Goal: Task Accomplishment & Management: Complete application form

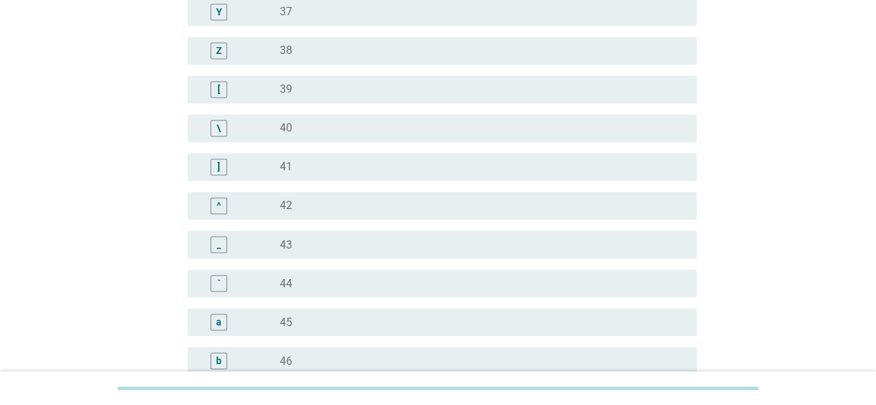
scroll to position [1385, 0]
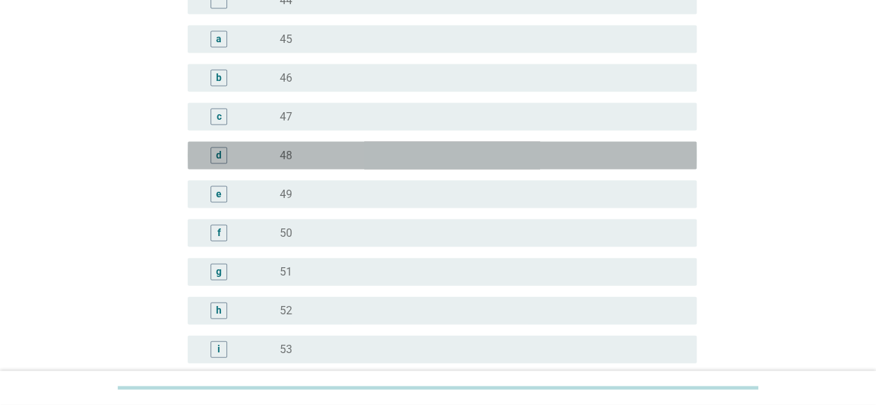
click at [317, 157] on div "radio_button_unchecked 48" at bounding box center [477, 156] width 395 height 14
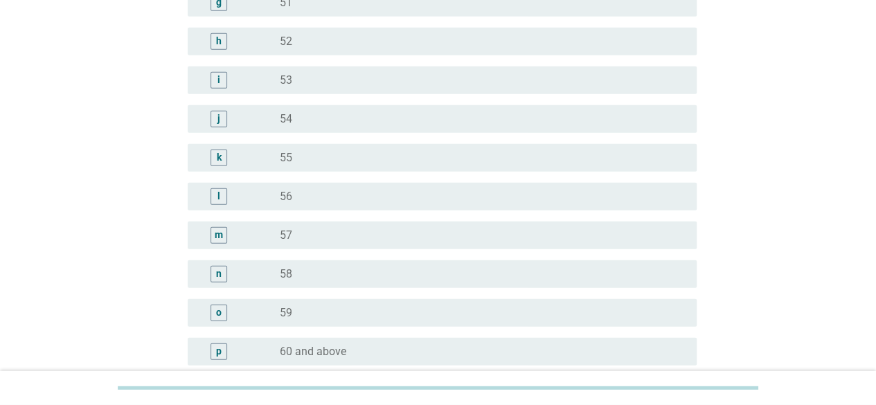
scroll to position [1793, 0]
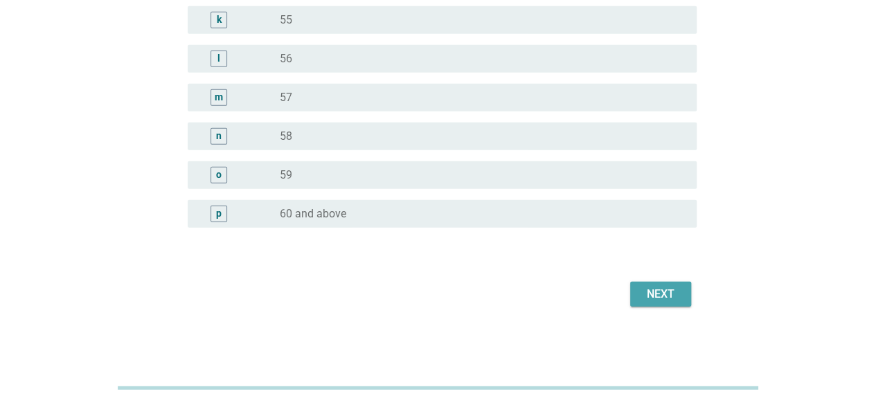
click at [672, 294] on div "Next" at bounding box center [660, 294] width 39 height 17
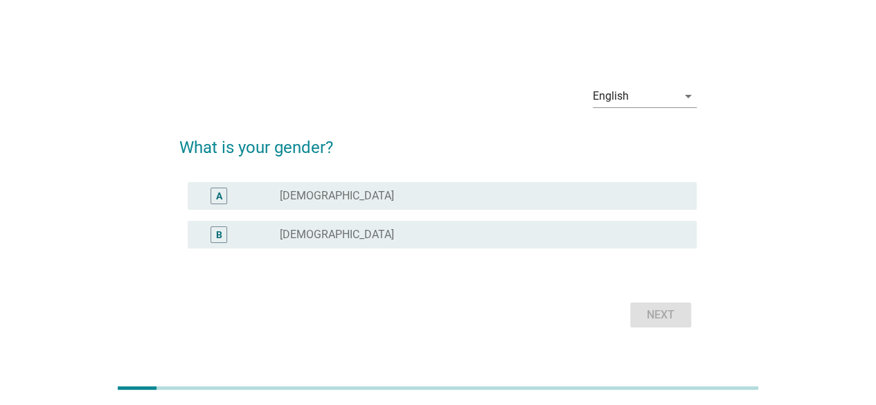
click at [436, 195] on div "radio_button_unchecked [DEMOGRAPHIC_DATA]" at bounding box center [477, 196] width 395 height 14
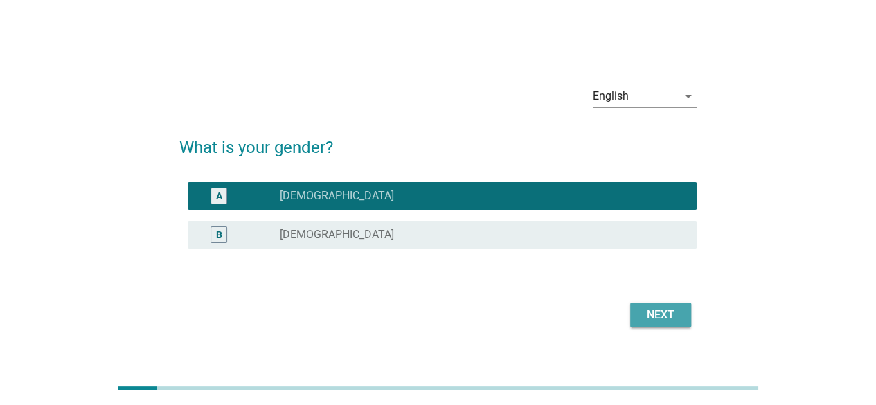
click at [646, 308] on div "Next" at bounding box center [660, 315] width 39 height 17
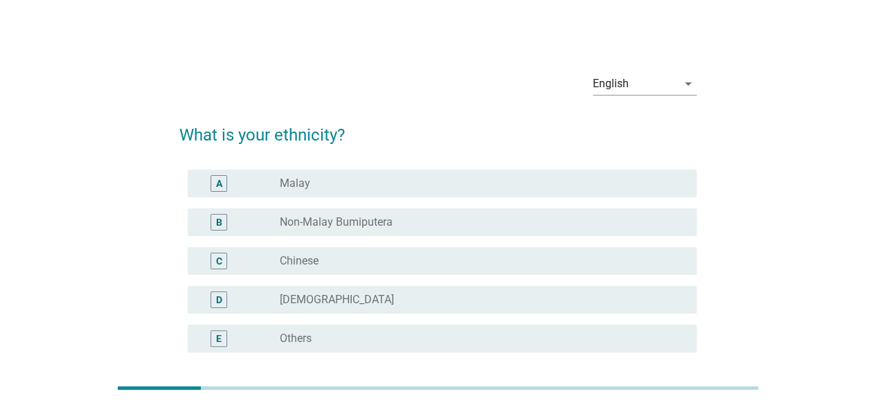
click at [273, 253] on div "C" at bounding box center [239, 261] width 81 height 17
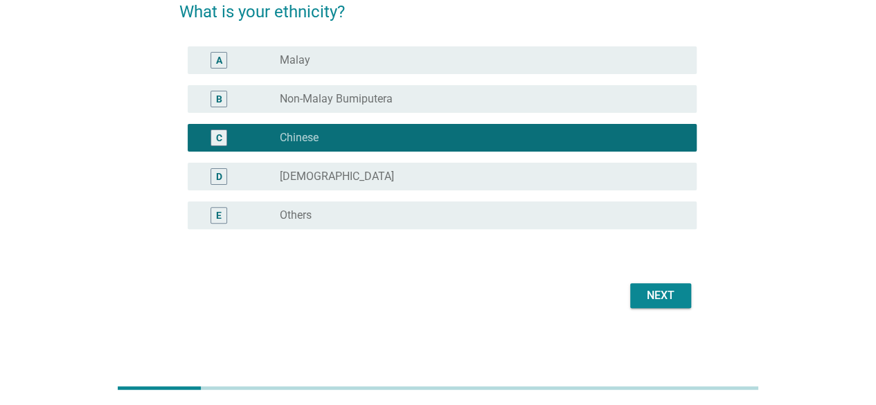
scroll to position [125, 0]
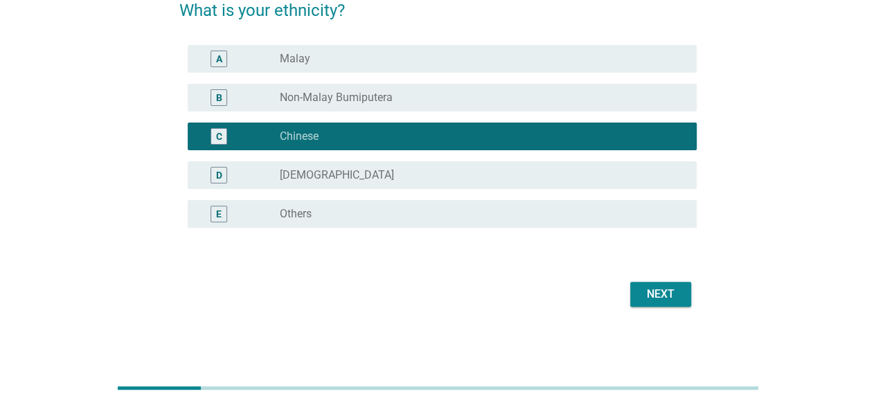
click at [674, 292] on div "Next" at bounding box center [660, 294] width 39 height 17
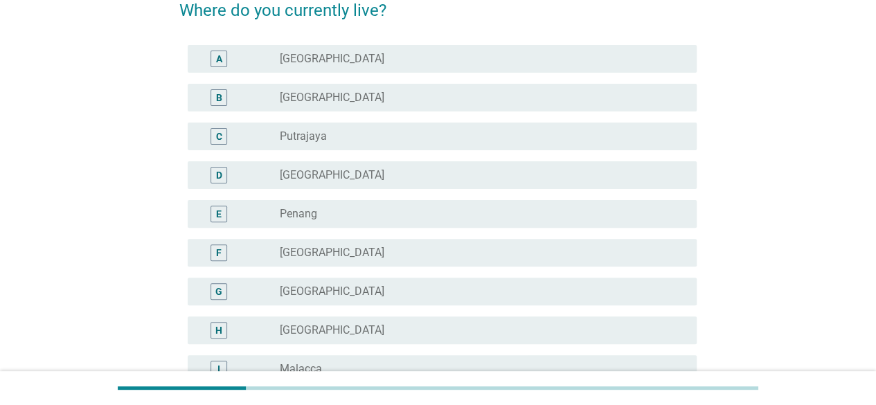
scroll to position [0, 0]
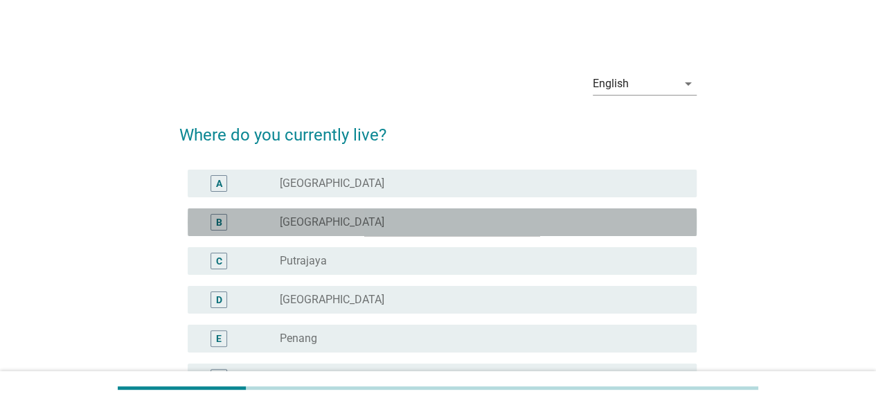
click at [331, 224] on div "radio_button_unchecked [GEOGRAPHIC_DATA]" at bounding box center [477, 222] width 395 height 14
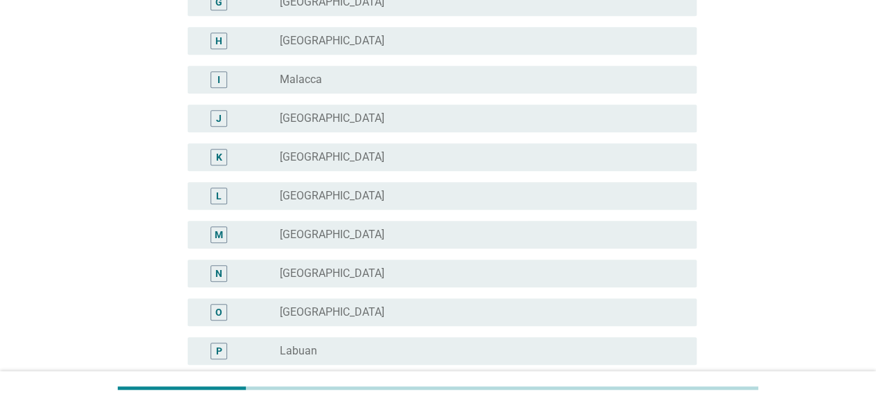
scroll to position [551, 0]
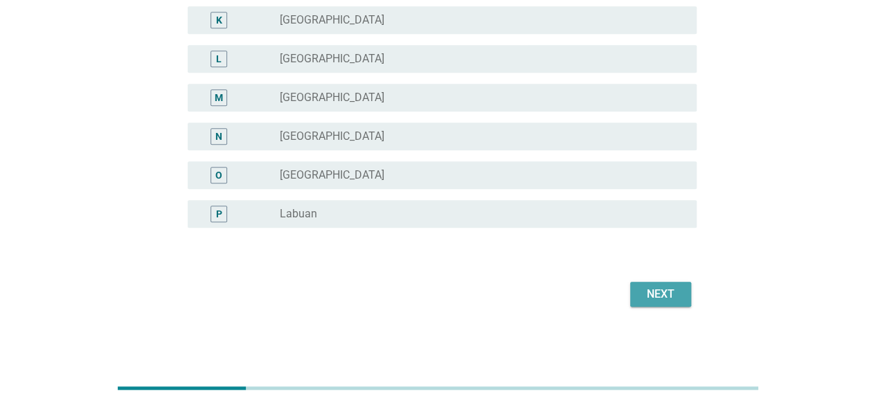
click at [672, 292] on div "Next" at bounding box center [660, 294] width 39 height 17
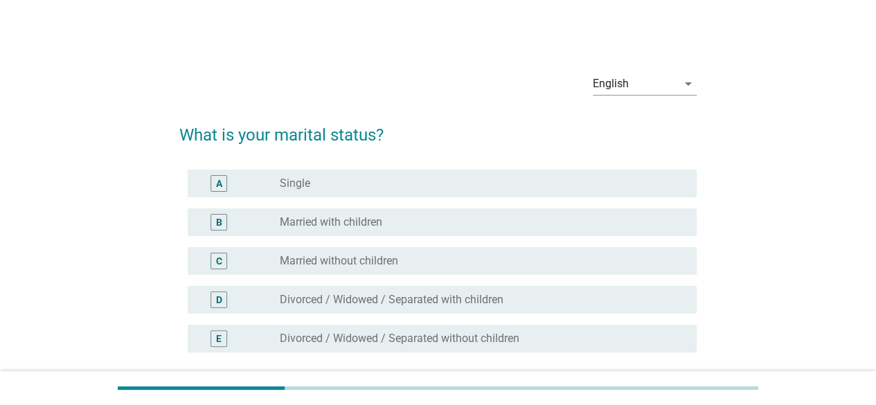
click at [408, 225] on div "radio_button_unchecked Married with children" at bounding box center [477, 222] width 395 height 14
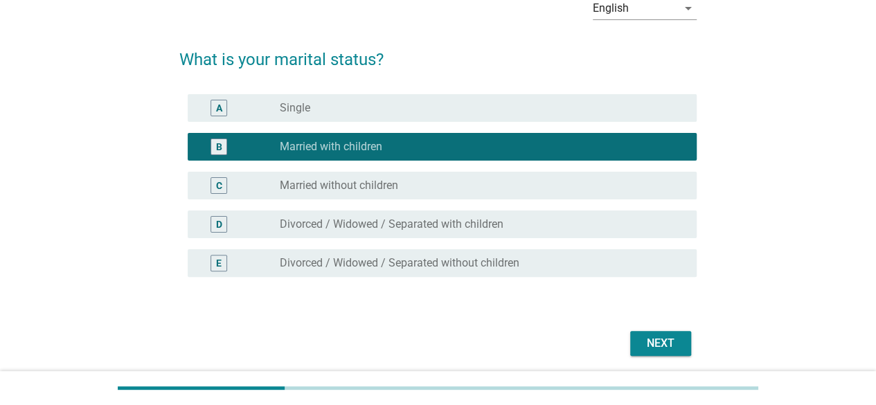
scroll to position [125, 0]
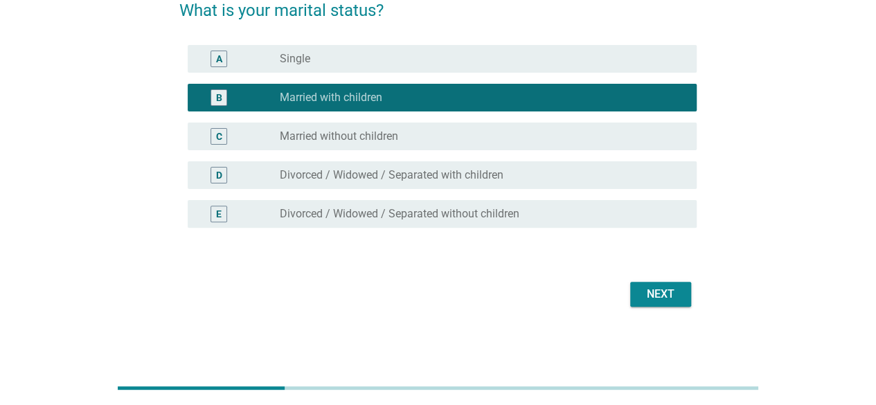
click at [647, 296] on div "Next" at bounding box center [660, 294] width 39 height 17
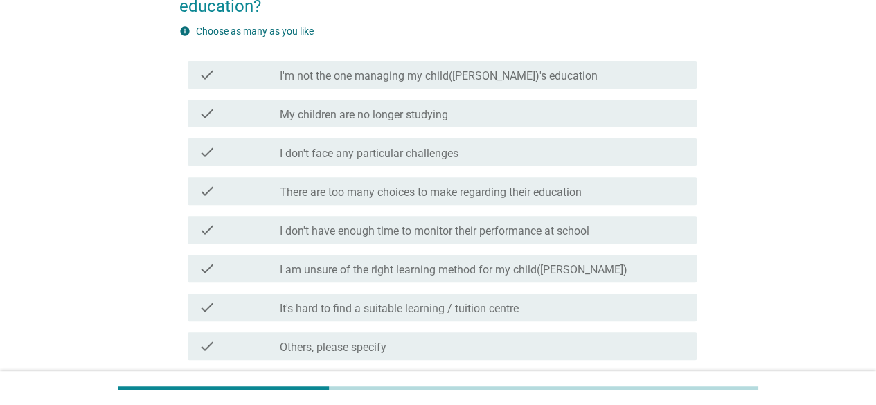
scroll to position [176, 0]
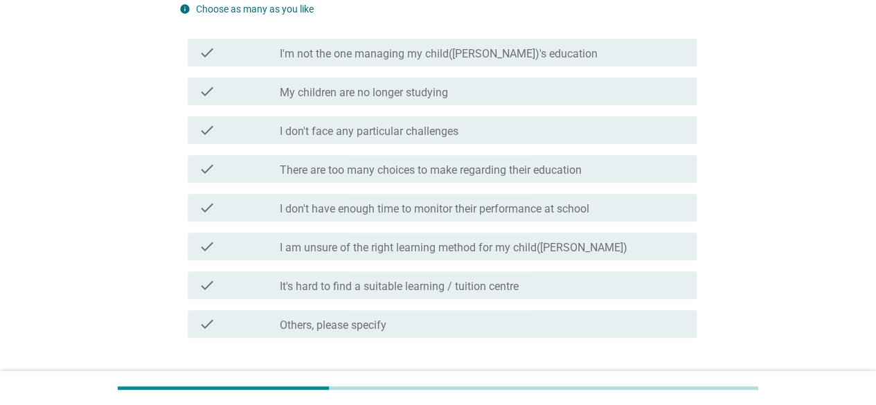
click at [488, 331] on form "What are your challenges in managing your child([PERSON_NAME])'s education? inf…" at bounding box center [437, 169] width 517 height 472
click at [447, 280] on label "It's hard to find a suitable learning / tuition centre" at bounding box center [399, 287] width 239 height 14
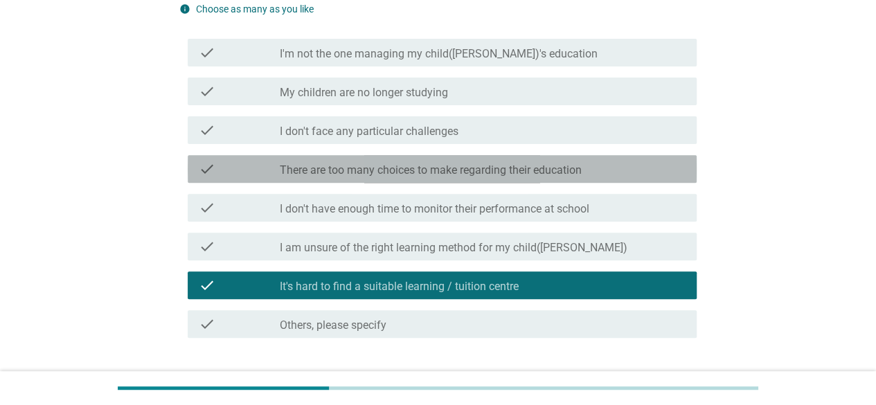
click at [474, 163] on label "There are too many choices to make regarding their education" at bounding box center [431, 170] width 302 height 14
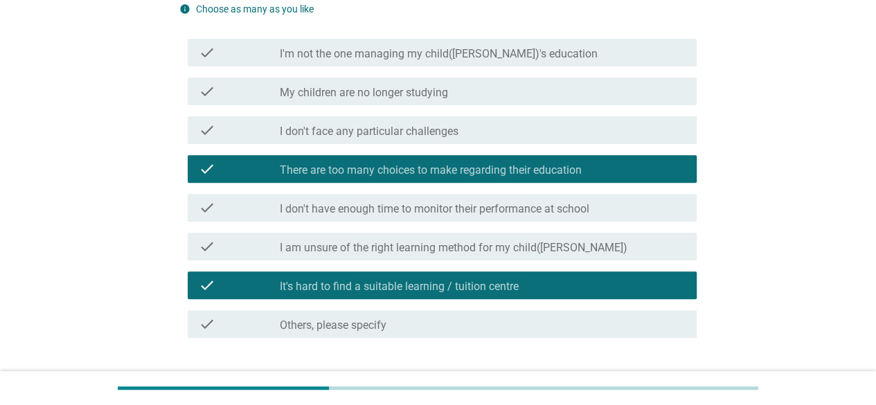
click at [429, 280] on label "It's hard to find a suitable learning / tuition centre" at bounding box center [399, 287] width 239 height 14
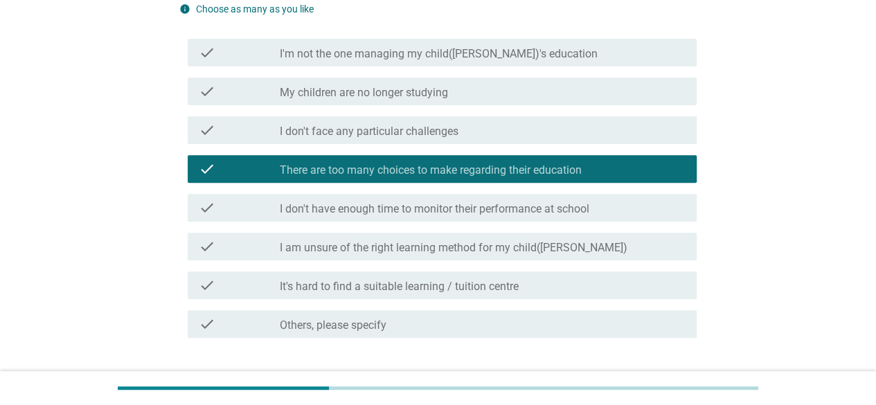
click at [666, 380] on div "Next" at bounding box center [660, 388] width 39 height 17
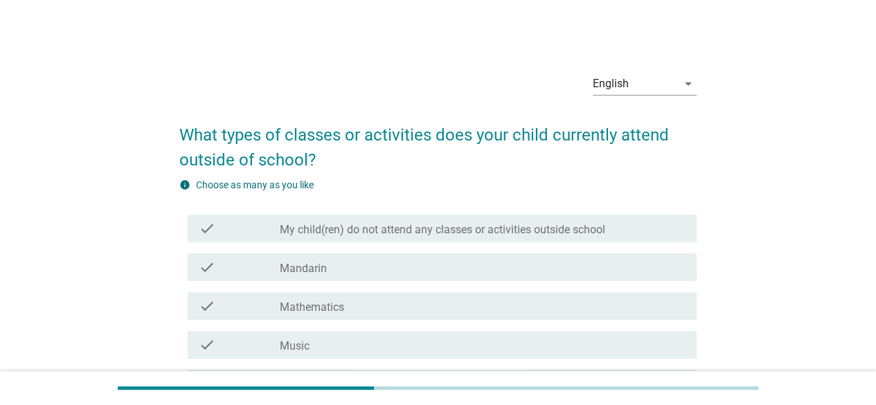
click at [802, 180] on div "English arrow_drop_down What types of classes or activities does your child cur…" at bounding box center [438, 379] width 810 height 657
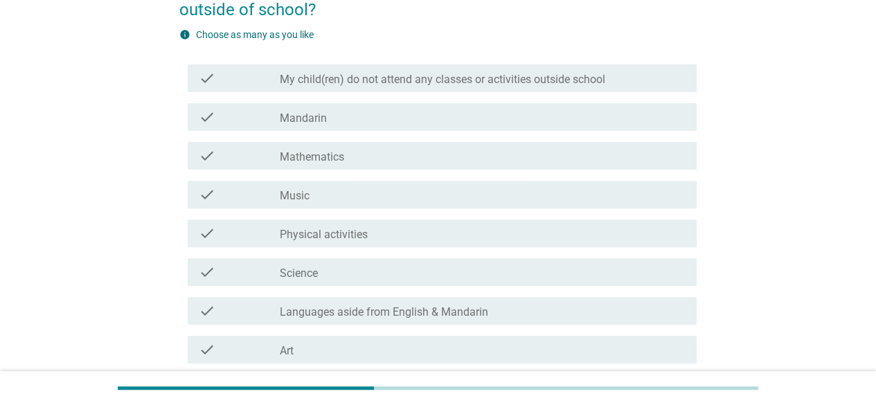
scroll to position [139, 0]
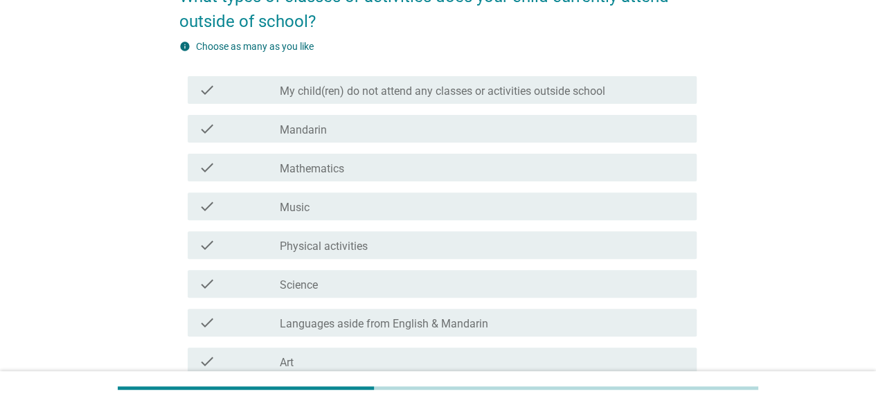
click at [584, 82] on div "check_box_outline_blank My child(ren) do not attend any classes or activities o…" at bounding box center [483, 90] width 406 height 17
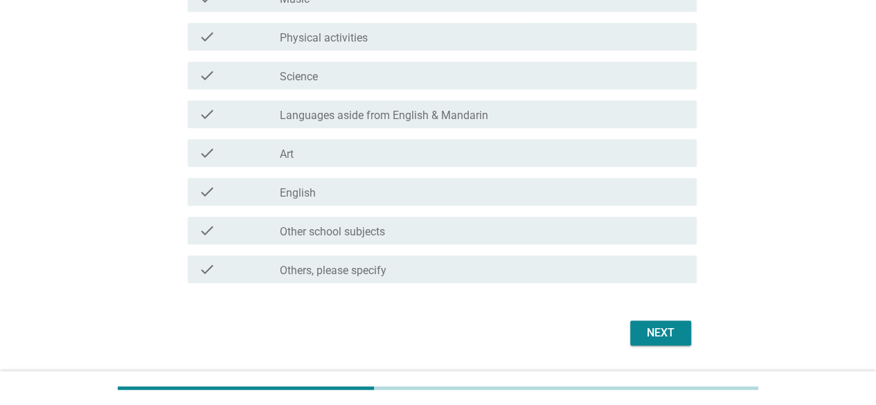
scroll to position [387, 0]
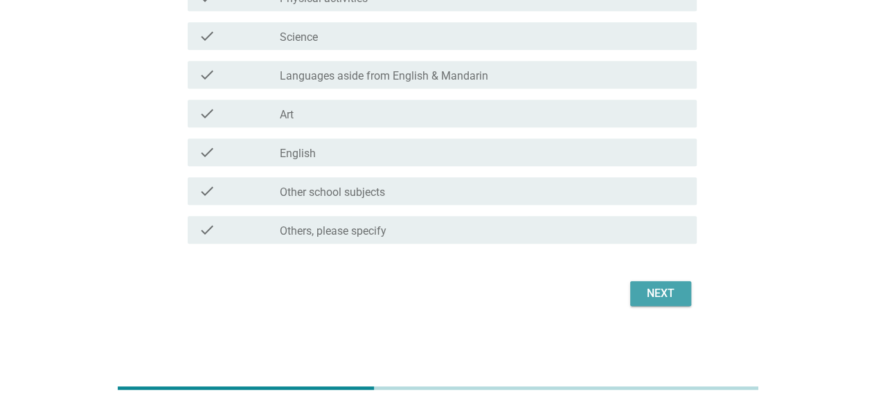
click at [657, 290] on div "Next" at bounding box center [660, 293] width 39 height 17
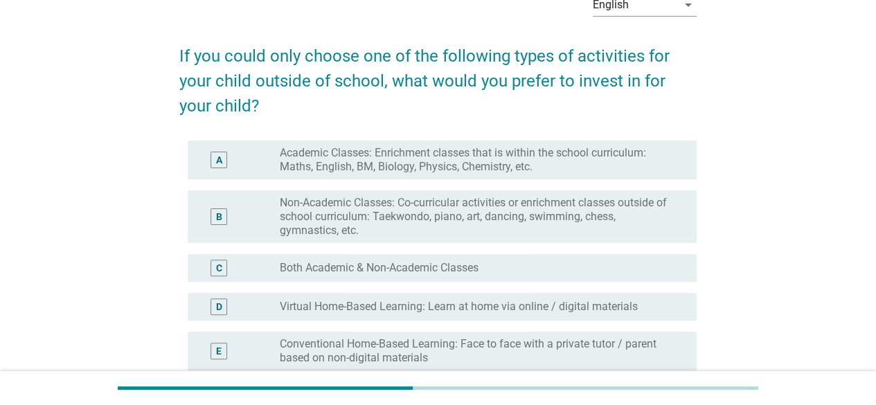
scroll to position [139, 0]
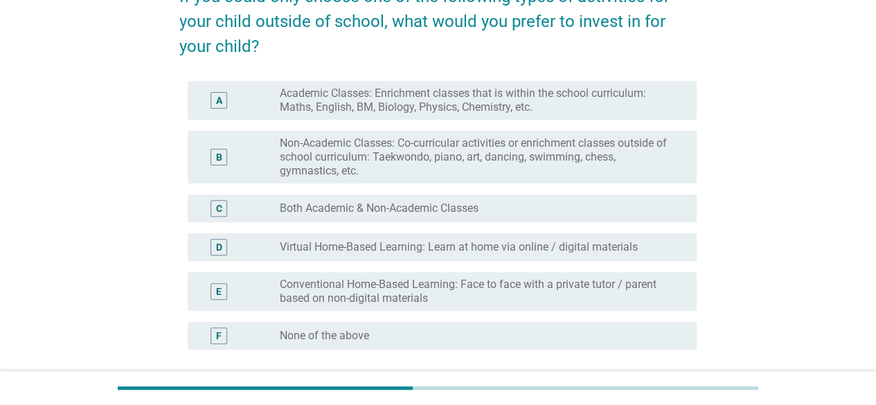
click at [544, 208] on div "radio_button_unchecked Both Academic & Non-Academic Classes" at bounding box center [477, 209] width 395 height 14
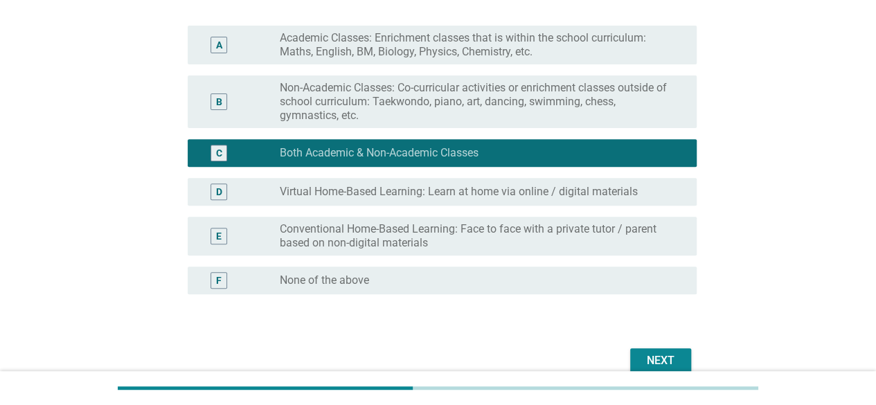
scroll to position [260, 0]
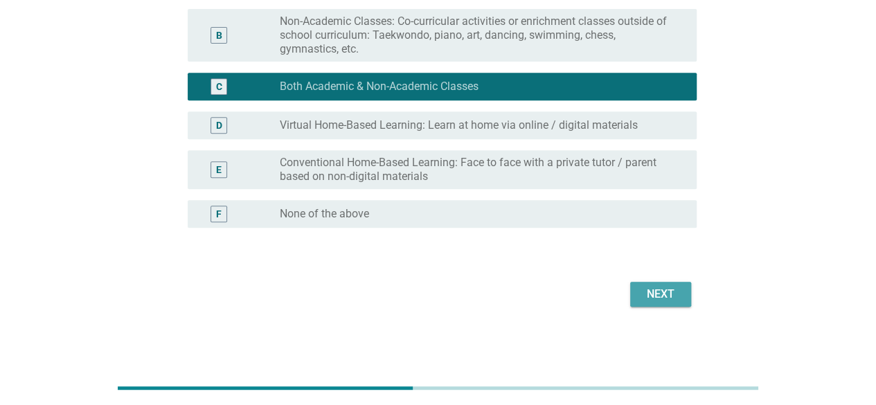
click at [676, 295] on div "Next" at bounding box center [660, 294] width 39 height 17
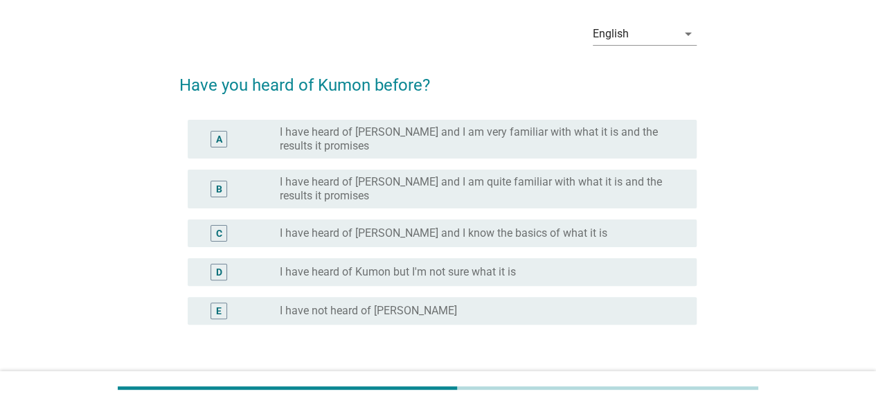
scroll to position [69, 0]
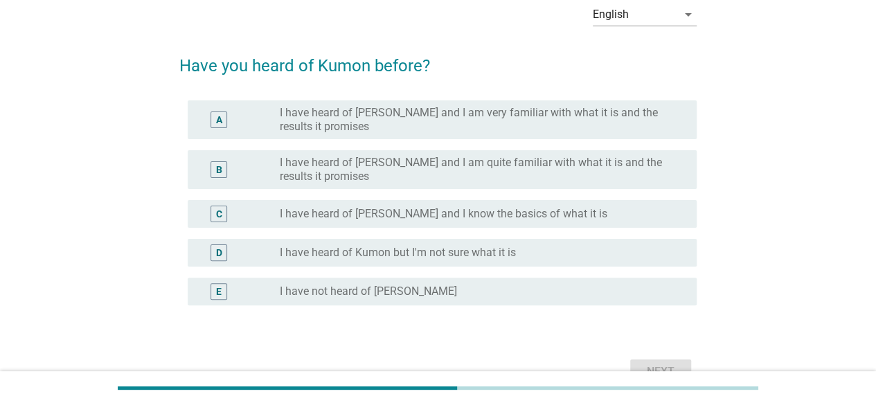
click at [402, 210] on label "I have heard of [PERSON_NAME] and I know the basics of what it is" at bounding box center [444, 214] width 328 height 14
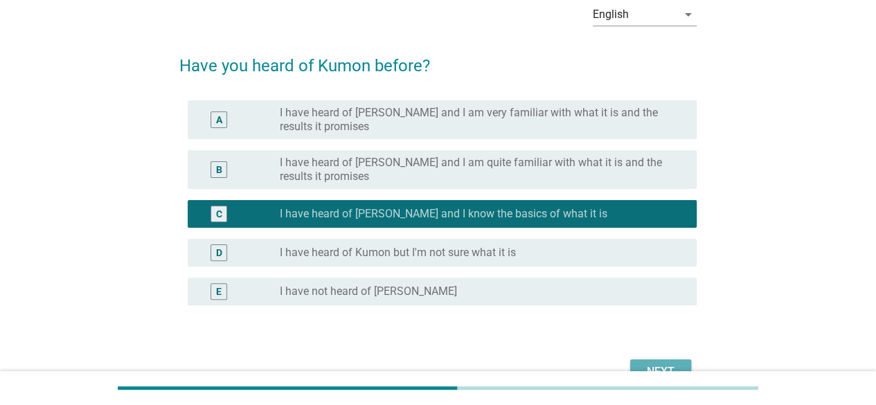
click at [676, 364] on div "Next" at bounding box center [660, 372] width 39 height 17
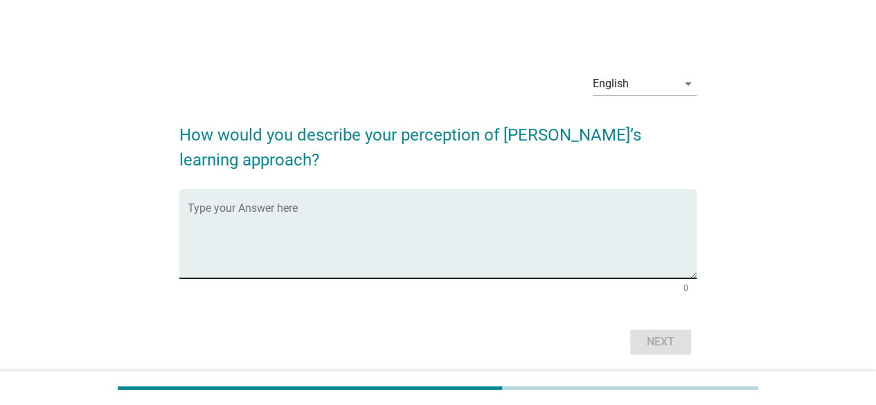
click at [342, 229] on textarea "Type your Answer here" at bounding box center [442, 242] width 509 height 73
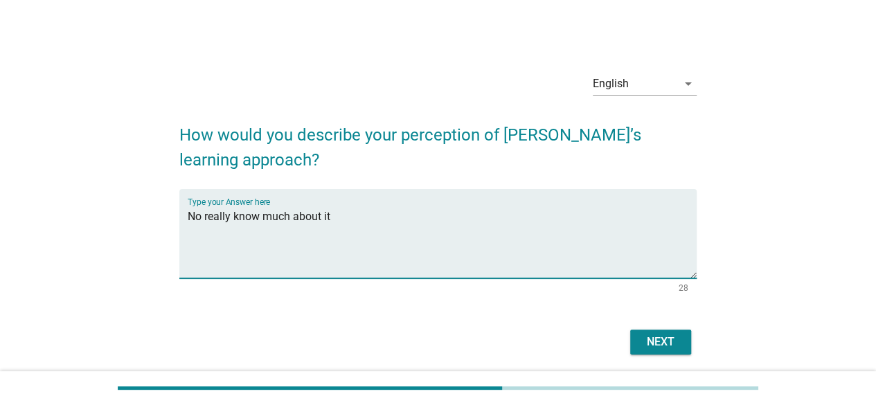
type textarea "No really know much about it"
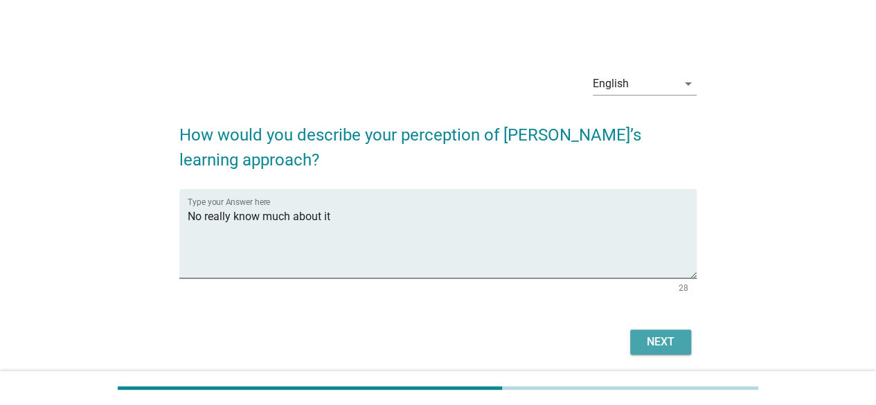
click at [669, 348] on div "Next" at bounding box center [660, 342] width 39 height 17
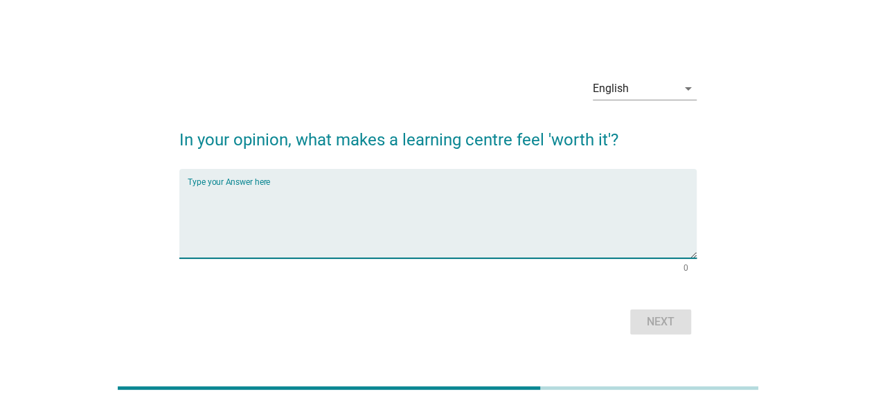
click at [292, 206] on textarea "Type your Answer here" at bounding box center [442, 222] width 509 height 73
type textarea "W"
type textarea "I do not have any idea"
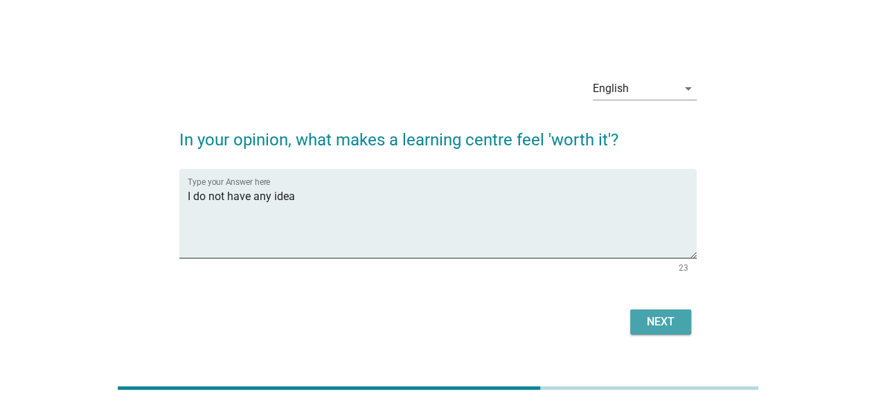
click at [639, 328] on button "Next" at bounding box center [660, 322] width 61 height 25
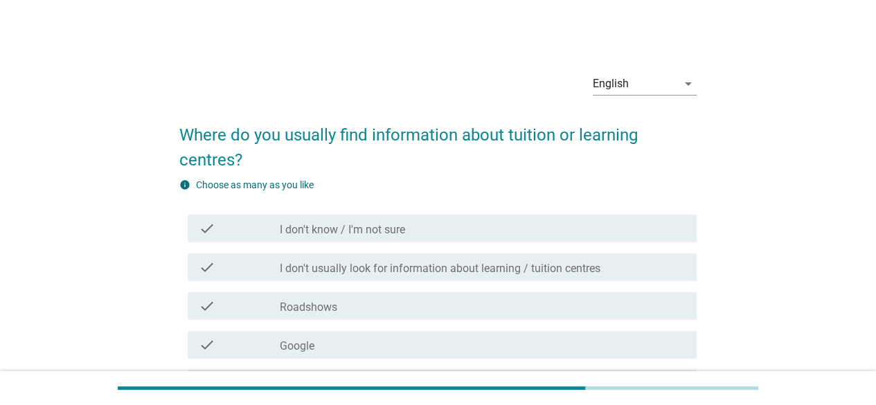
scroll to position [69, 0]
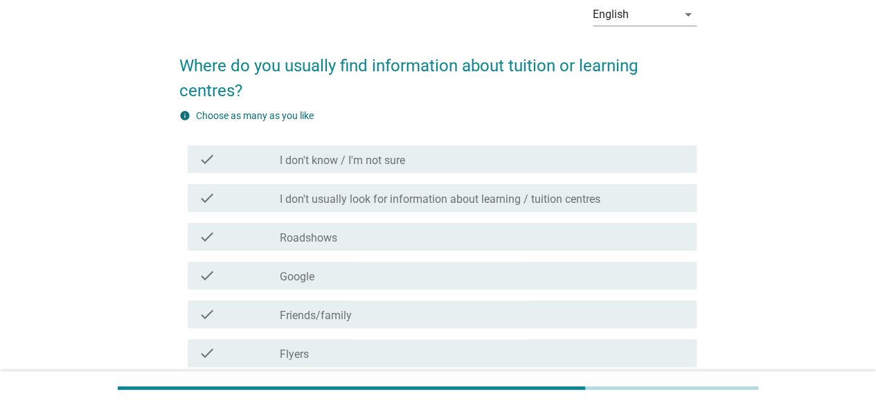
click at [367, 273] on div "check_box_outline_blank Google" at bounding box center [483, 275] width 406 height 17
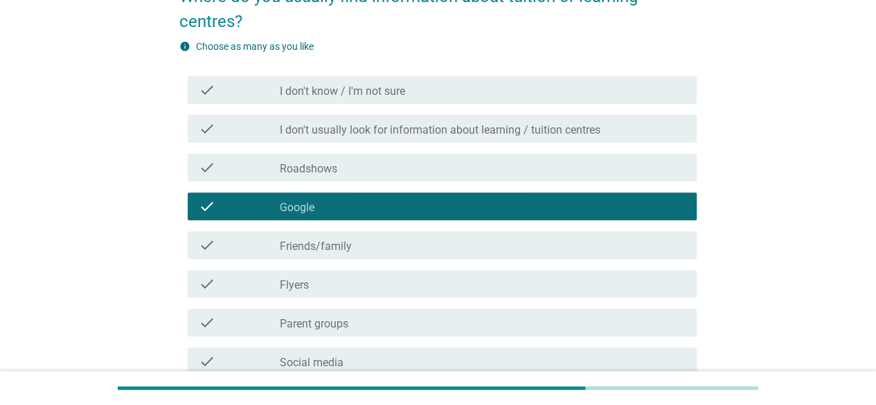
scroll to position [208, 0]
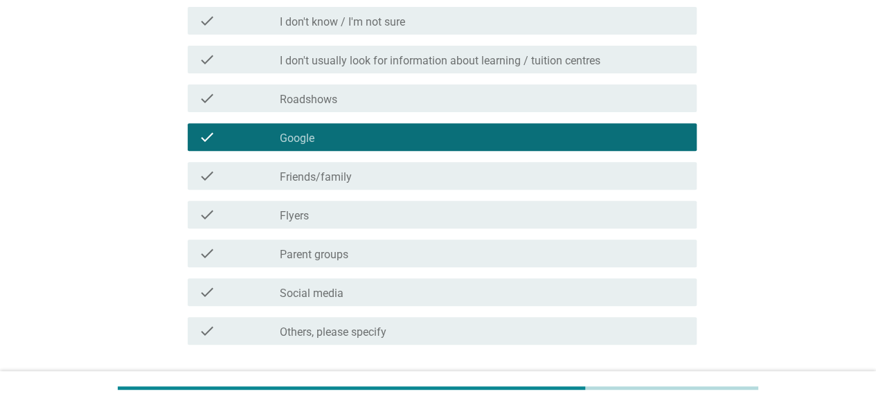
click at [375, 254] on div "check_box_outline_blank Parent groups" at bounding box center [483, 253] width 406 height 17
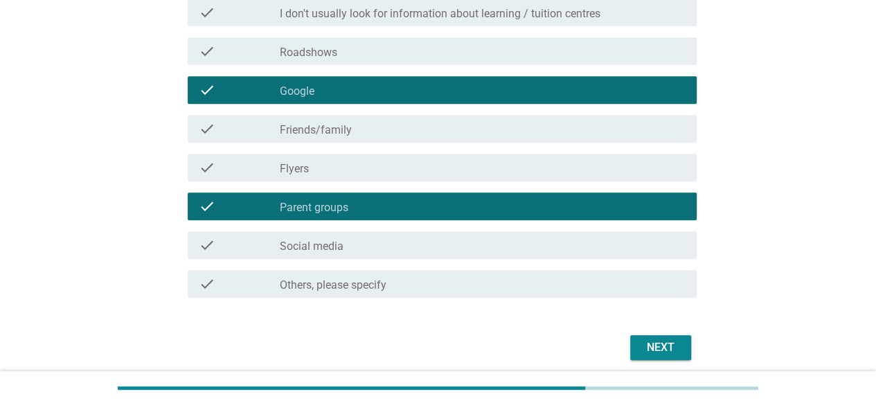
scroll to position [277, 0]
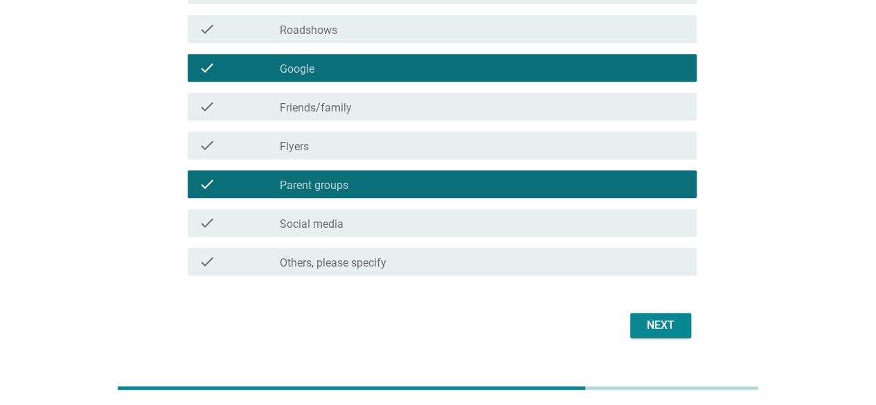
click at [416, 116] on div "check check_box_outline_blank Friends/family" at bounding box center [442, 107] width 509 height 28
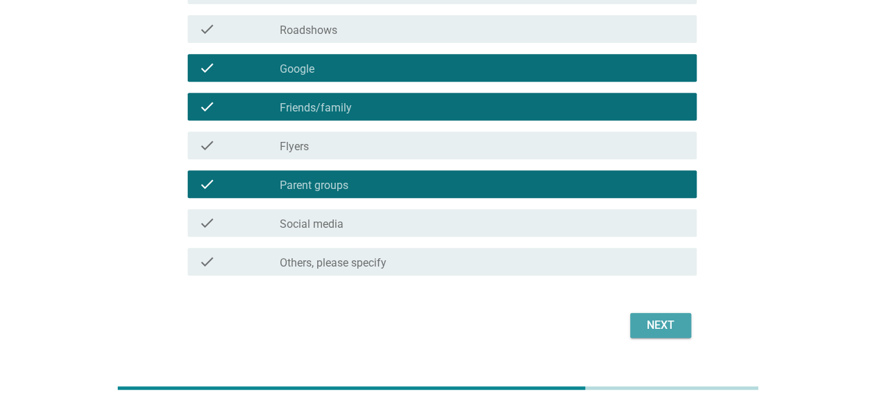
click at [653, 322] on div "Next" at bounding box center [660, 325] width 39 height 17
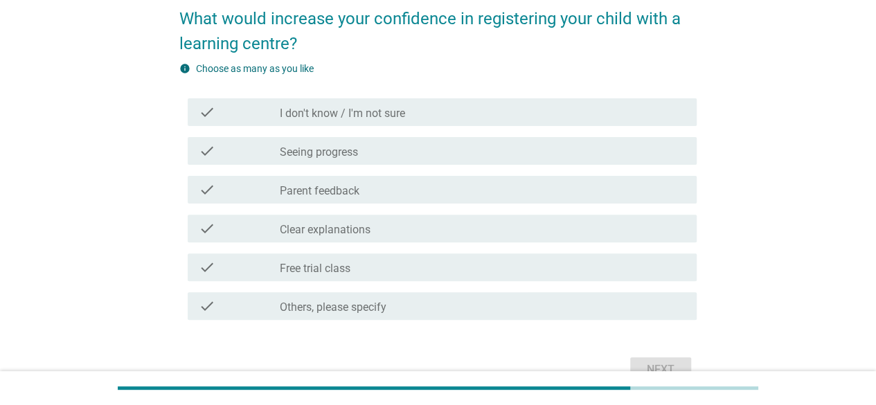
scroll to position [139, 0]
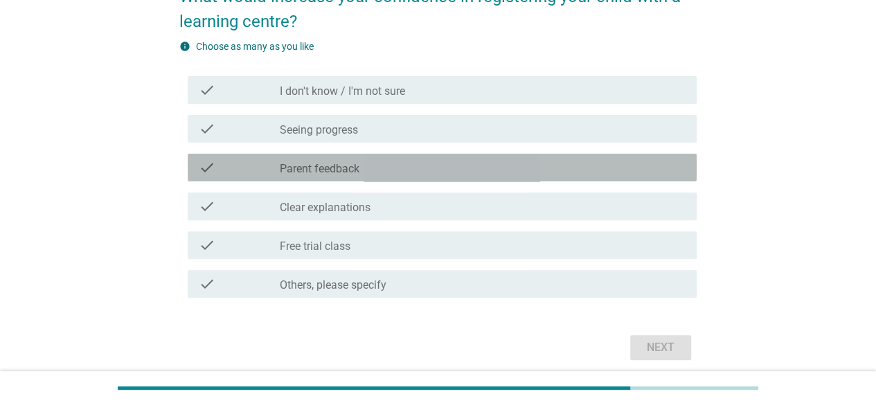
click at [387, 163] on div "check_box_outline_blank Parent feedback" at bounding box center [483, 167] width 406 height 17
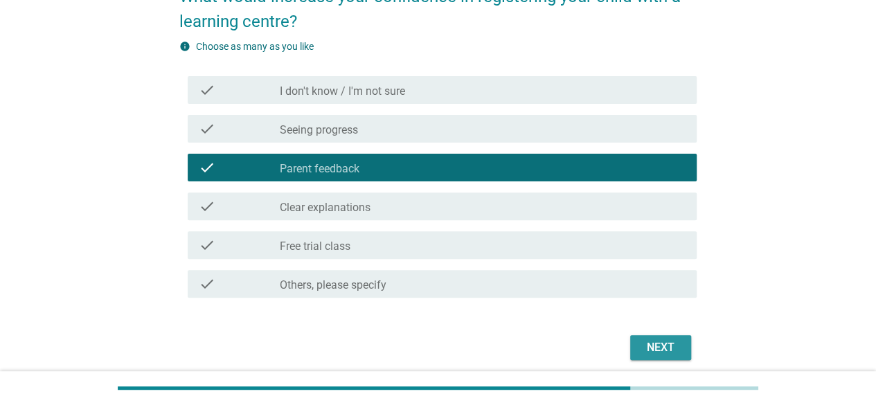
click at [655, 351] on div "Next" at bounding box center [660, 347] width 39 height 17
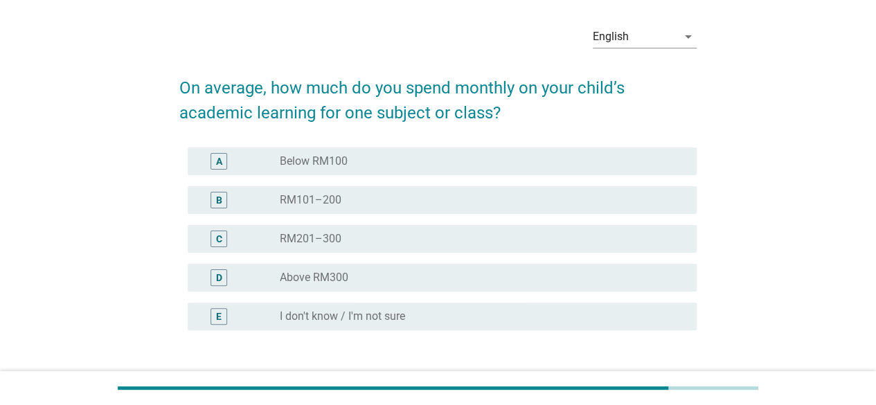
scroll to position [69, 0]
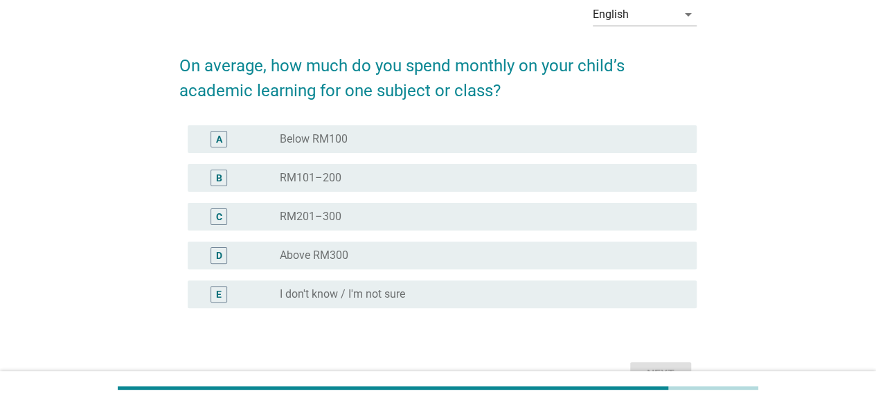
click at [508, 220] on div "radio_button_unchecked RM201–300" at bounding box center [477, 217] width 395 height 14
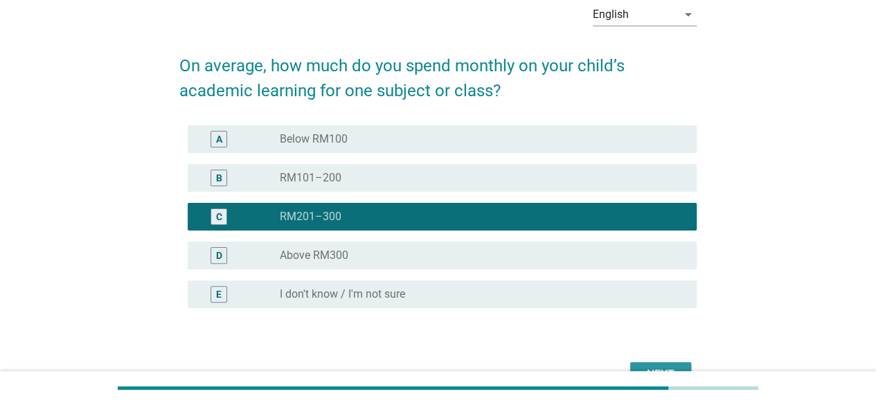
click at [646, 363] on button "Next" at bounding box center [660, 374] width 61 height 25
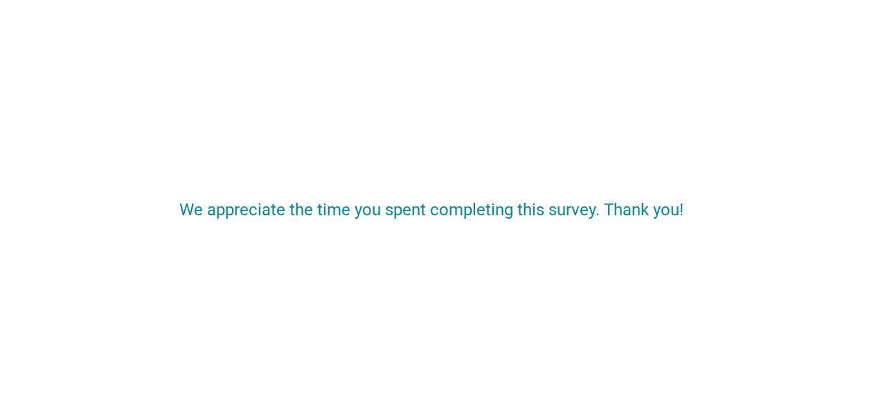
scroll to position [0, 0]
